Goal: Information Seeking & Learning: Learn about a topic

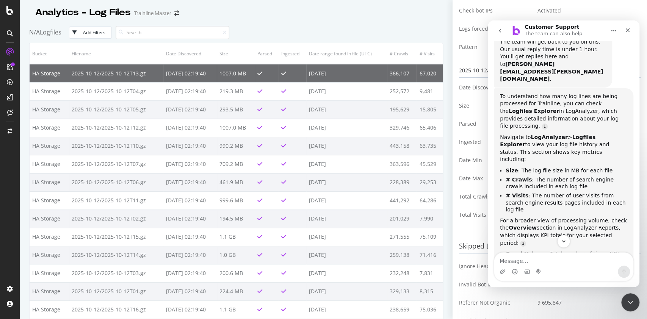
scroll to position [128, 0]
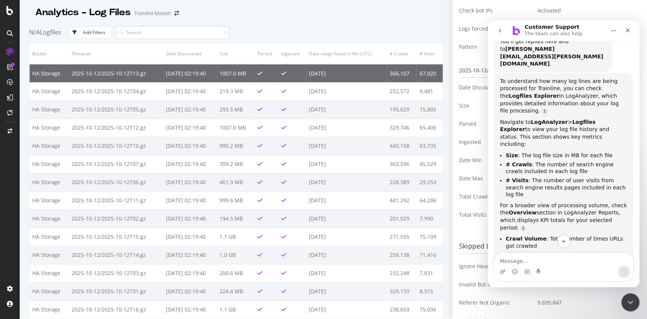
click at [562, 177] on li "# Visits : The number of user visits from search engine results pages included …" at bounding box center [566, 187] width 122 height 21
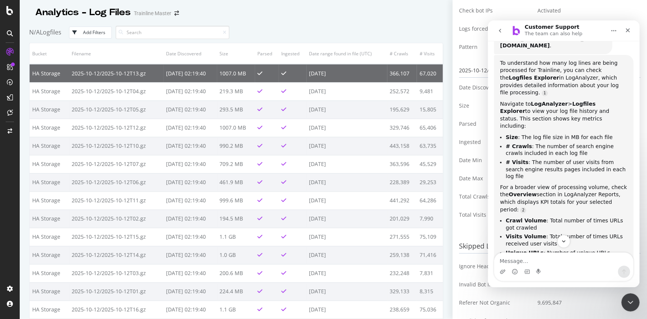
click at [562, 184] on div "For a broader view of processing volume, check the Overview section in LogAnaly…" at bounding box center [563, 199] width 127 height 30
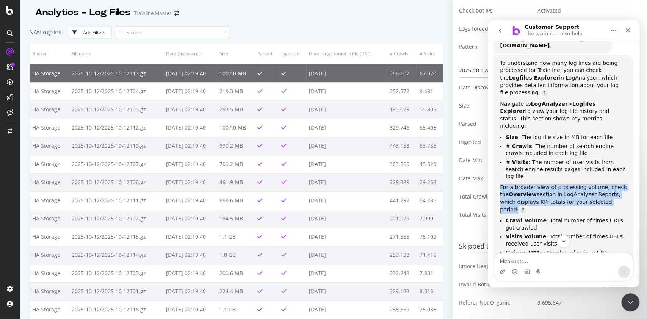
click at [562, 184] on div "For a broader view of processing volume, check the Overview section in LogAnaly…" at bounding box center [563, 199] width 127 height 30
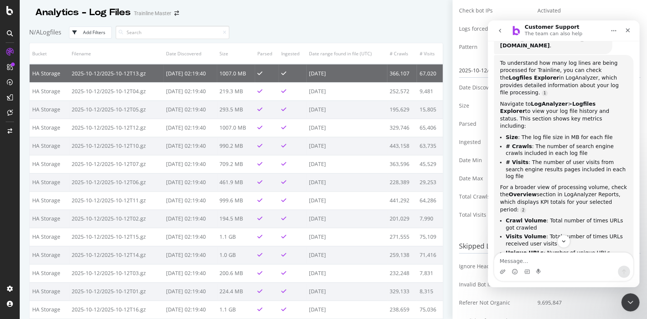
scroll to position [158, 0]
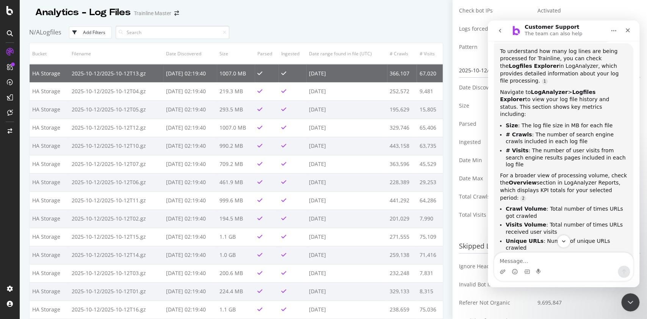
click at [558, 221] on li "Visits Volume : Total number of times URLs received user visits" at bounding box center [566, 228] width 122 height 14
click at [553, 253] on li "Active URLs : Number of URLs that received at least one visit" at bounding box center [566, 260] width 122 height 14
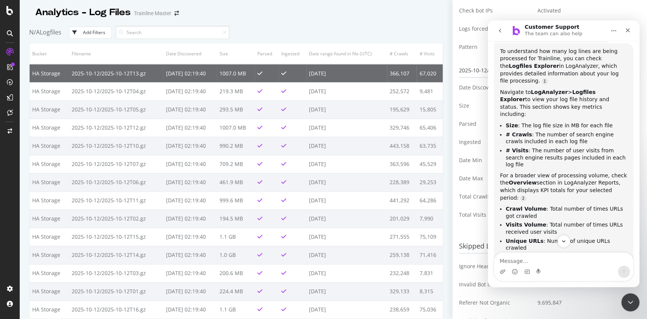
click at [553, 253] on li "Active URLs : Number of URLs that received at least one visit" at bounding box center [566, 260] width 122 height 14
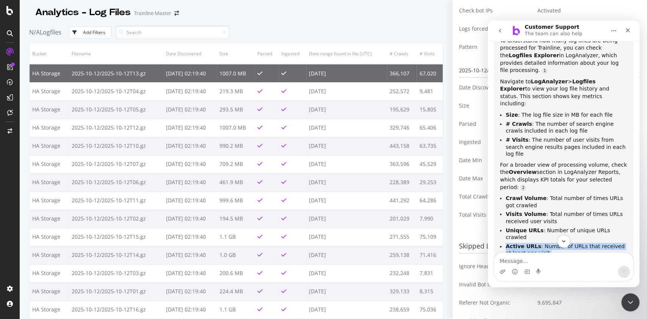
scroll to position [170, 0]
click at [555, 260] on div "These metrics will give you a comprehensive understanding of the log line proce…" at bounding box center [563, 271] width 127 height 22
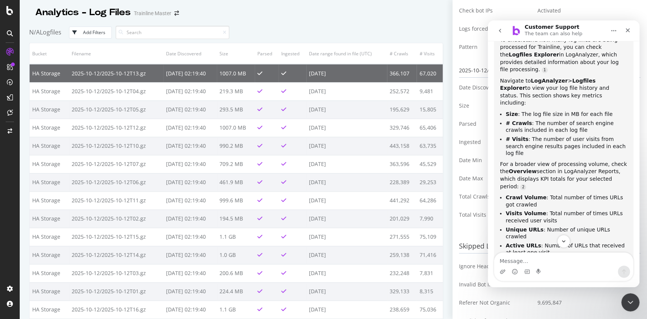
click at [555, 260] on div "These metrics will give you a comprehensive understanding of the log line proce…" at bounding box center [563, 271] width 127 height 22
click at [553, 226] on li "Unique URLs : Number of unique URLs crawled" at bounding box center [566, 233] width 122 height 14
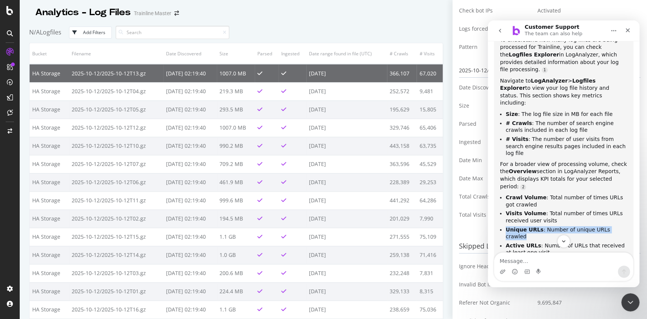
click at [553, 226] on li "Unique URLs : Number of unique URLs crawled" at bounding box center [566, 233] width 122 height 14
click at [557, 210] on li "Visits Volume : Total number of times URLs received user visits" at bounding box center [566, 217] width 122 height 14
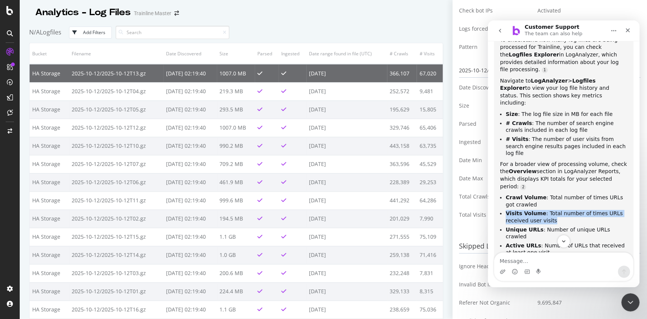
click at [557, 210] on li "Visits Volume : Total number of times URLs received user visits" at bounding box center [566, 217] width 122 height 14
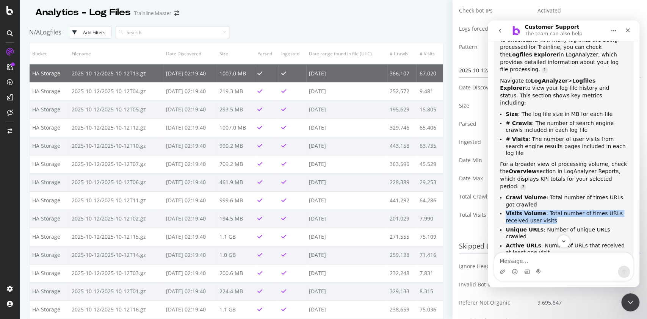
click at [557, 210] on li "Visits Volume : Total number of times URLs received user visits" at bounding box center [566, 217] width 122 height 14
click at [557, 226] on li "Unique URLs : Number of unique URLs crawled" at bounding box center [566, 233] width 122 height 14
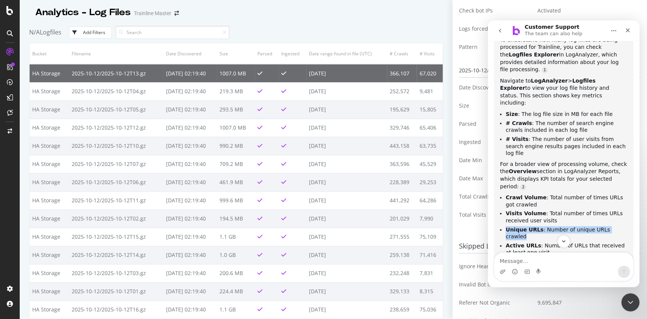
click at [557, 226] on li "Unique URLs : Number of unique URLs crawled" at bounding box center [566, 233] width 122 height 14
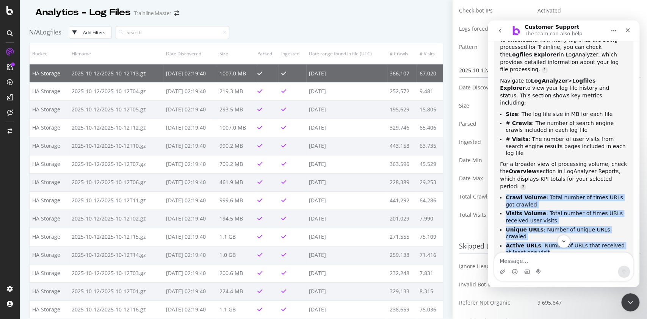
drag, startPoint x: 549, startPoint y: 195, endPoint x: 506, endPoint y: 143, distance: 68.3
click at [506, 194] on ul "Crawl Volume : Total number of times URLs got crawled Visits Volume : Total num…" at bounding box center [563, 225] width 127 height 62
copy ul "Crawl Volume : Total number of times URLs got crawled Visits Volume : Total num…"
